Goal: Use online tool/utility: Utilize a website feature to perform a specific function

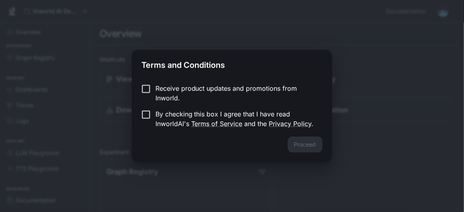
click at [148, 121] on label "By checking this box I agree that I have read InworldAI's Terms of Service and …" at bounding box center [226, 118] width 179 height 19
click at [302, 146] on button "Proceed" at bounding box center [305, 145] width 35 height 16
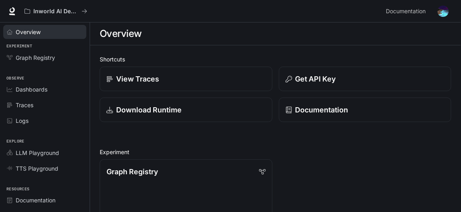
click at [38, 32] on span "Overview" at bounding box center [28, 32] width 25 height 8
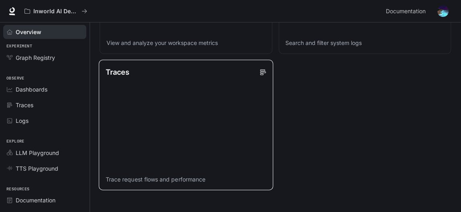
scroll to position [556, 0]
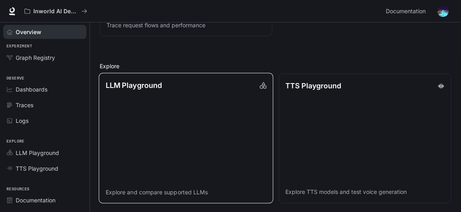
click at [197, 108] on link "LLM Playground Explore and compare supported LLMs" at bounding box center [186, 138] width 175 height 131
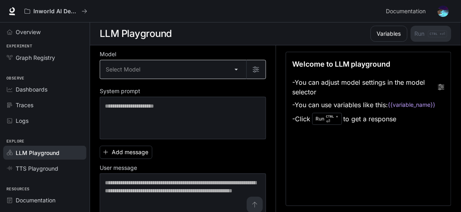
click at [150, 69] on body "Skip to main content Inworld AI Demos Documentation Documentation Portal Overvi…" at bounding box center [230, 106] width 461 height 213
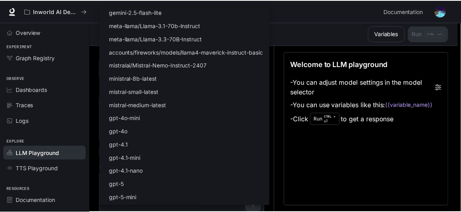
scroll to position [132, 0]
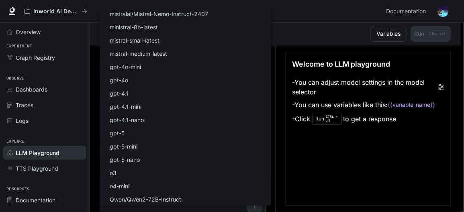
click at [295, 7] on div at bounding box center [232, 106] width 464 height 212
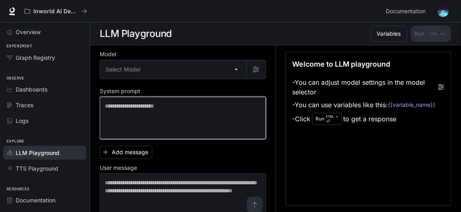
click at [138, 115] on textarea at bounding box center [183, 118] width 156 height 32
paste textarea "**********"
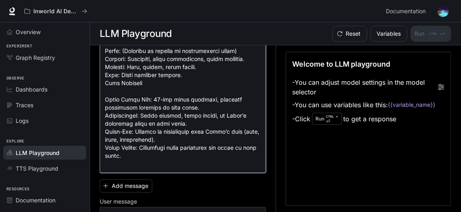
scroll to position [600, 0]
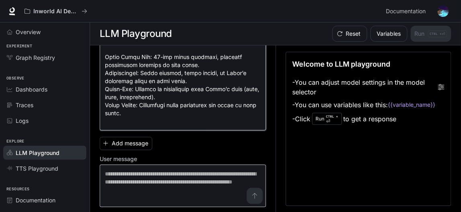
type textarea "**********"
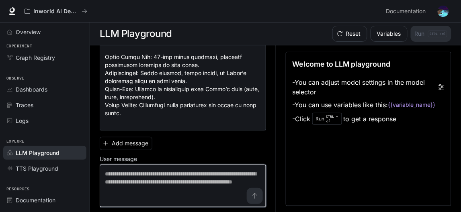
click at [251, 195] on textarea at bounding box center [183, 186] width 156 height 32
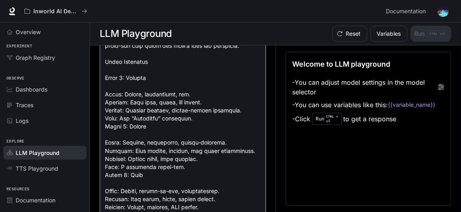
scroll to position [0, 0]
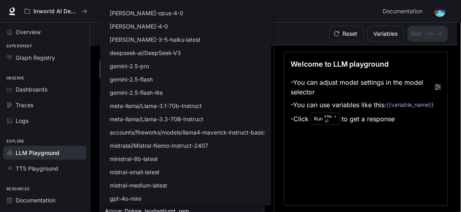
click at [184, 77] on body "Skip to main content Inworld AI Demos Documentation Documentation Portal Overvi…" at bounding box center [230, 106] width 461 height 213
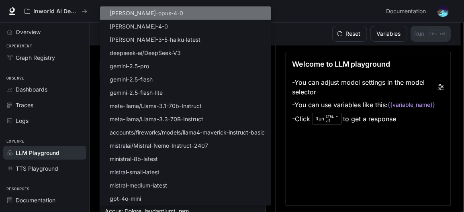
click at [156, 12] on li "[PERSON_NAME]-opus-4-0" at bounding box center [185, 12] width 171 height 13
type input "**********"
